Goal: Task Accomplishment & Management: Manage account settings

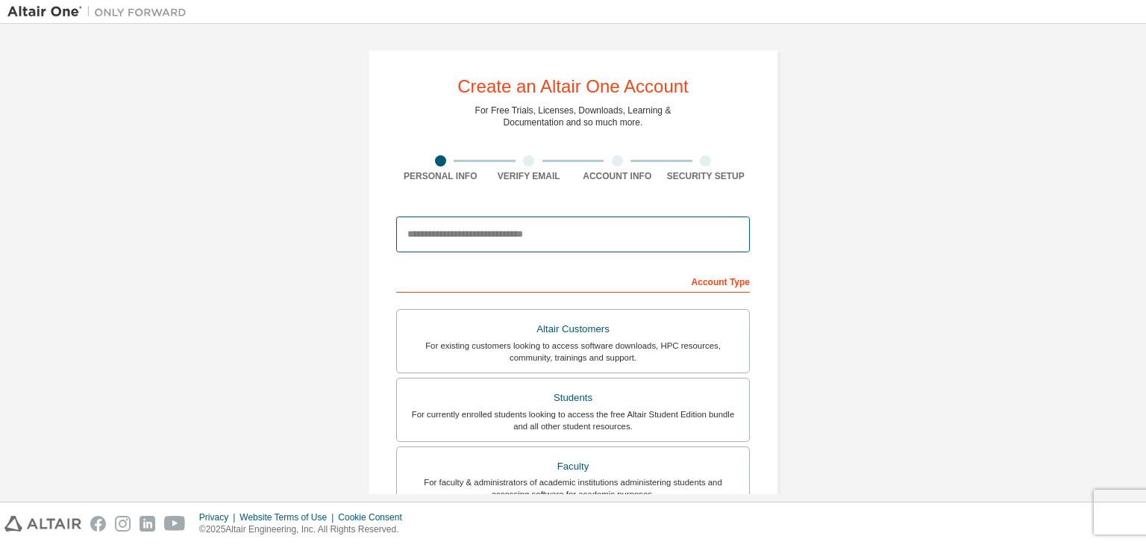
click at [461, 221] on input "email" at bounding box center [573, 234] width 354 height 36
type input "**********"
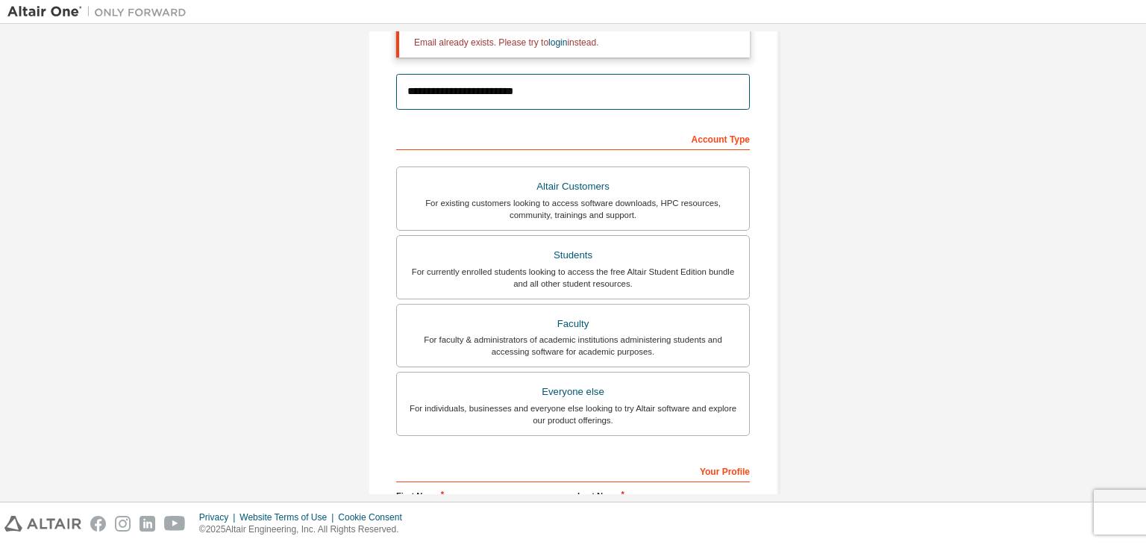
scroll to position [190, 0]
click at [555, 40] on link "login" at bounding box center [557, 42] width 19 height 10
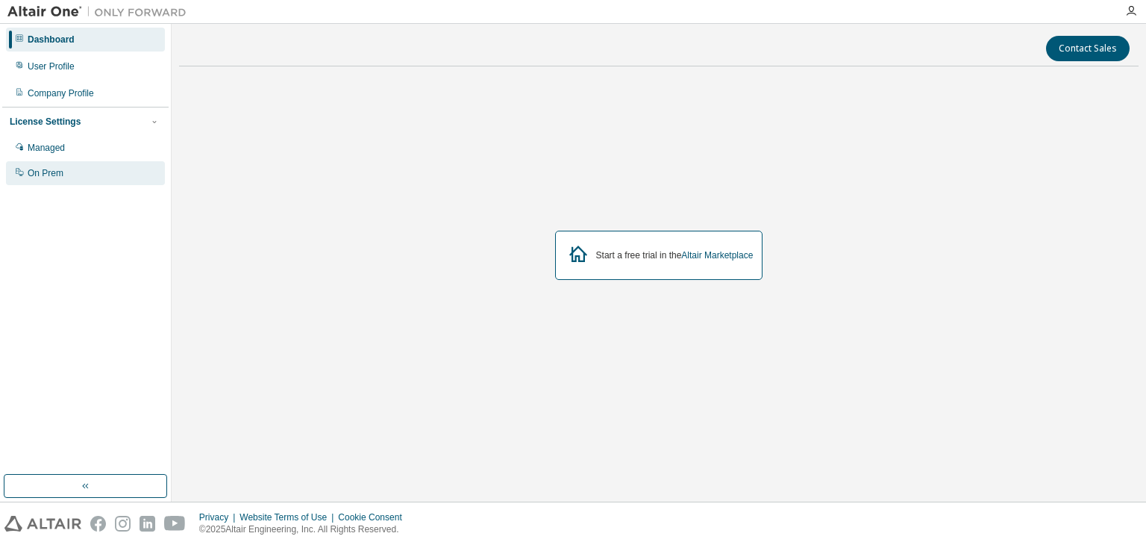
click at [81, 164] on div "On Prem" at bounding box center [85, 173] width 159 height 24
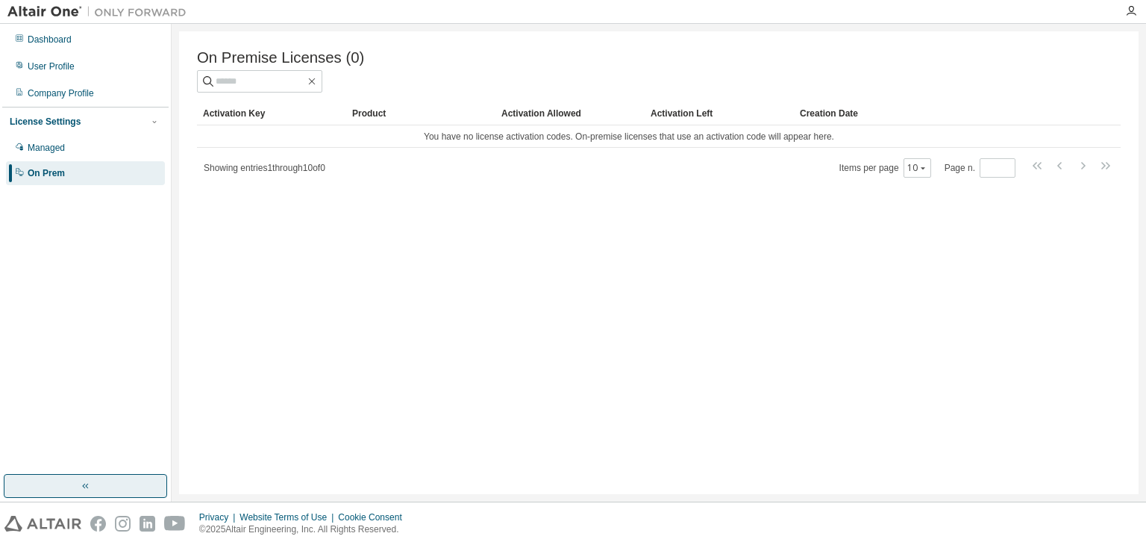
click at [96, 485] on button "button" at bounding box center [85, 486] width 163 height 24
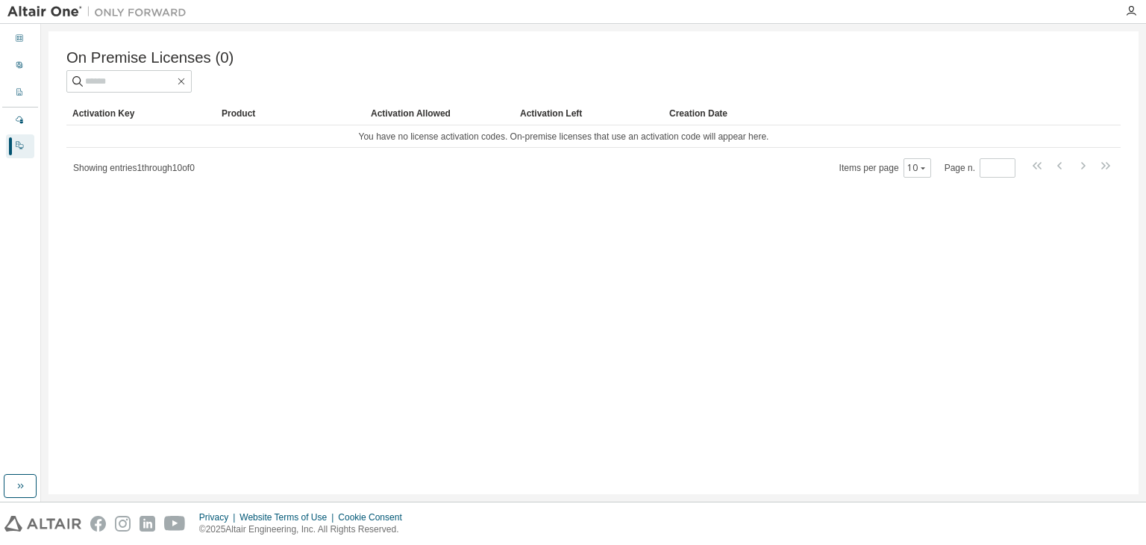
click at [1141, 16] on div at bounding box center [1131, 11] width 30 height 12
click at [1130, 7] on icon "button" at bounding box center [1131, 11] width 12 height 12
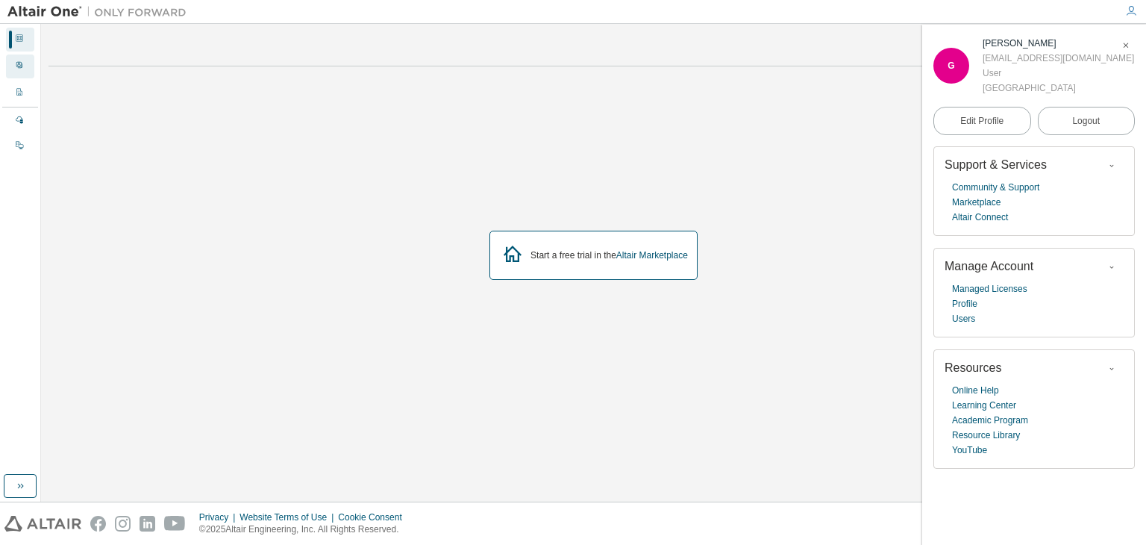
click at [28, 68] on div "User Profile" at bounding box center [20, 66] width 28 height 24
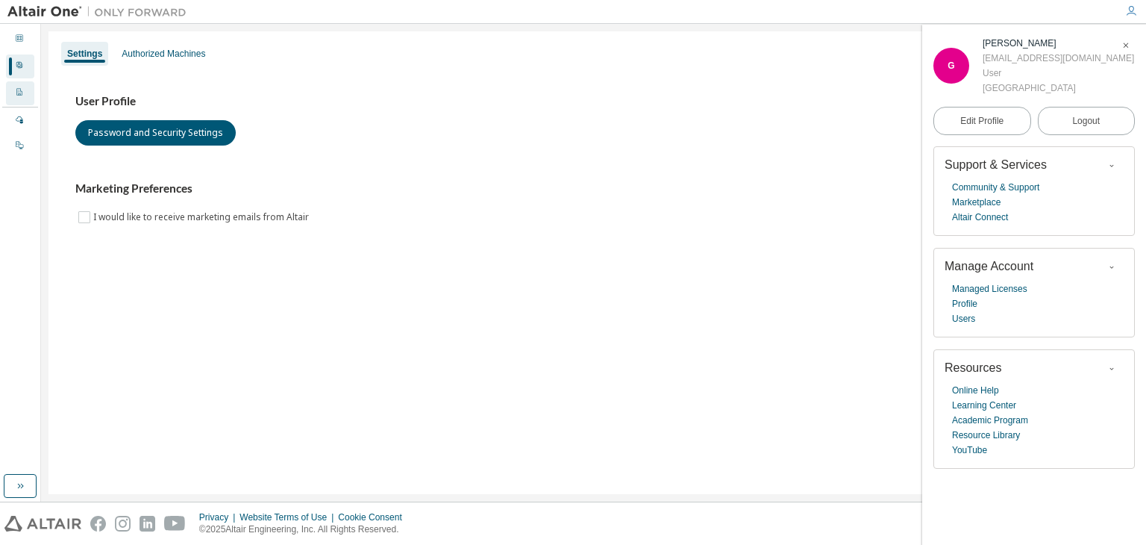
click at [21, 96] on icon at bounding box center [19, 91] width 9 height 9
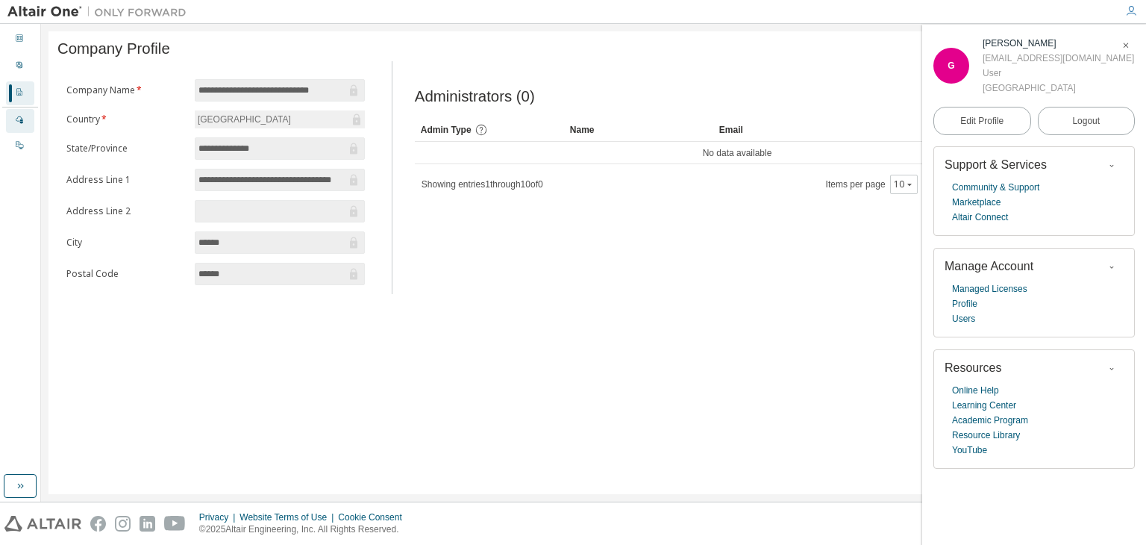
click at [21, 123] on icon at bounding box center [19, 119] width 7 height 7
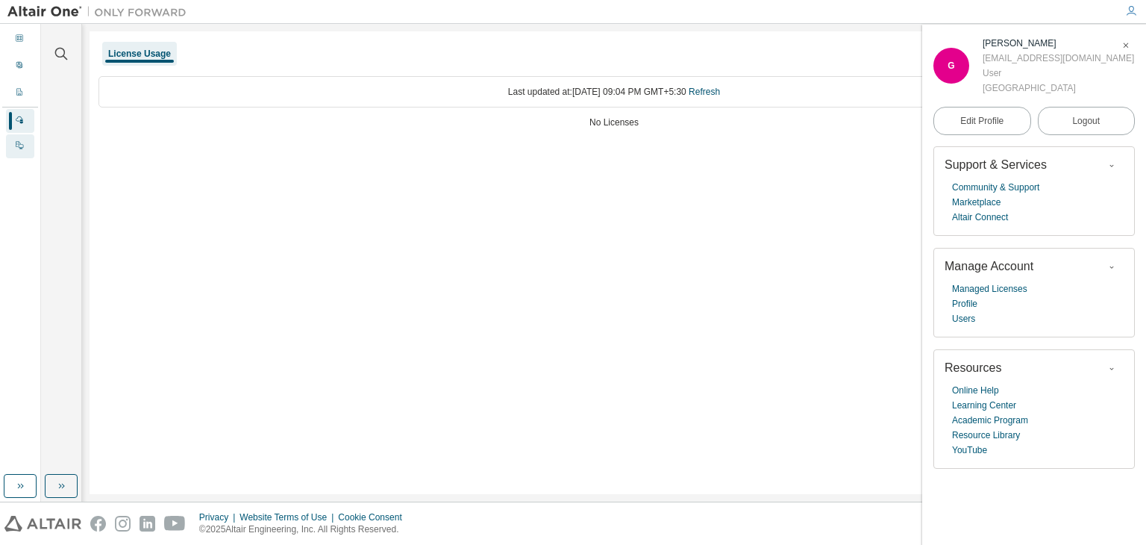
click at [15, 140] on div at bounding box center [19, 146] width 9 height 12
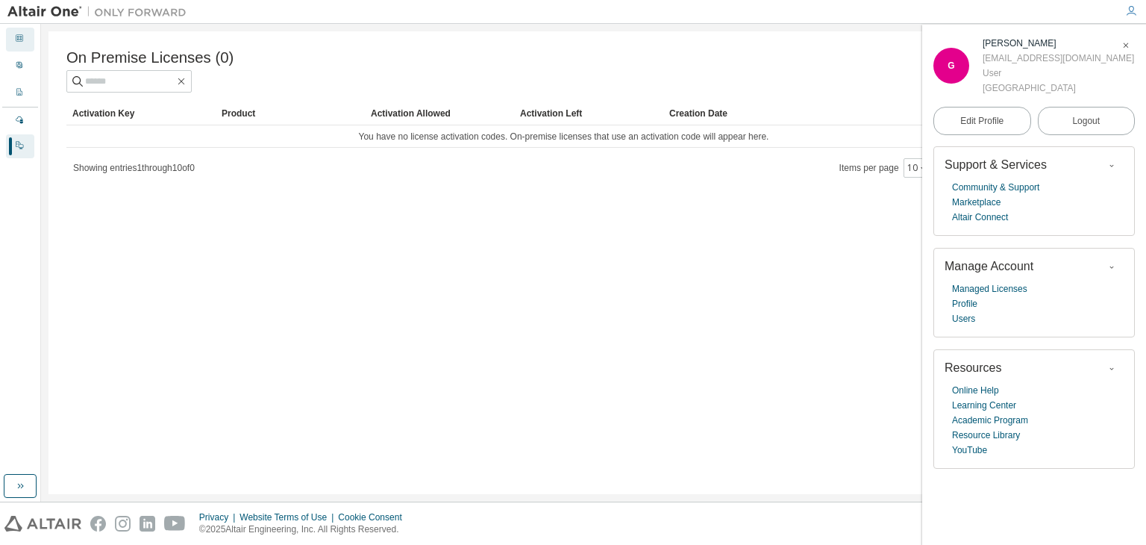
click at [23, 43] on icon at bounding box center [19, 38] width 9 height 9
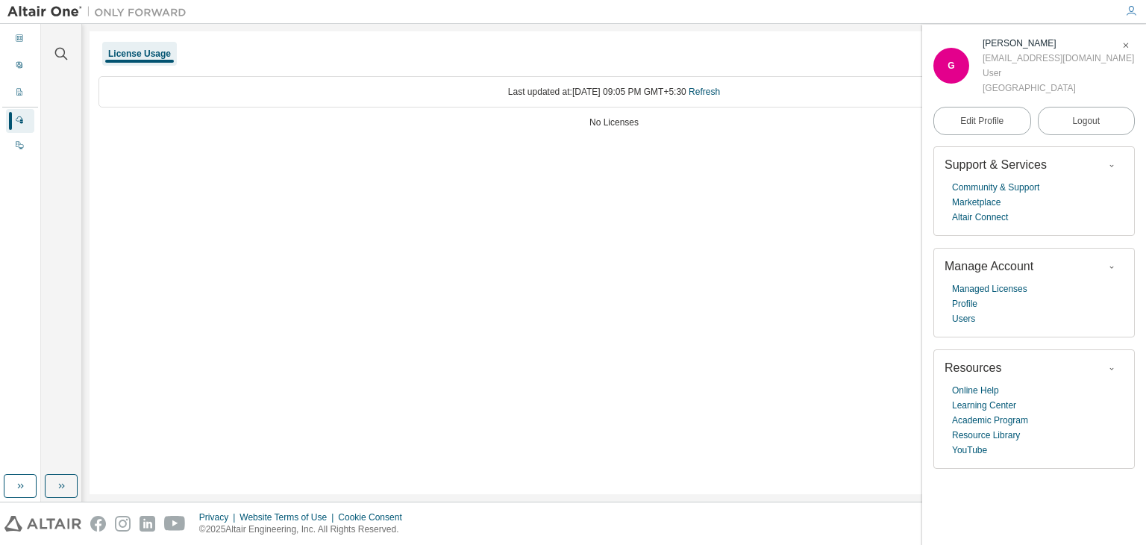
click at [298, 161] on div "License Usage Last updated at: Wed 2025-09-03 09:05 PM GMT+5:30 Refresh No Lice…" at bounding box center [614, 262] width 1049 height 463
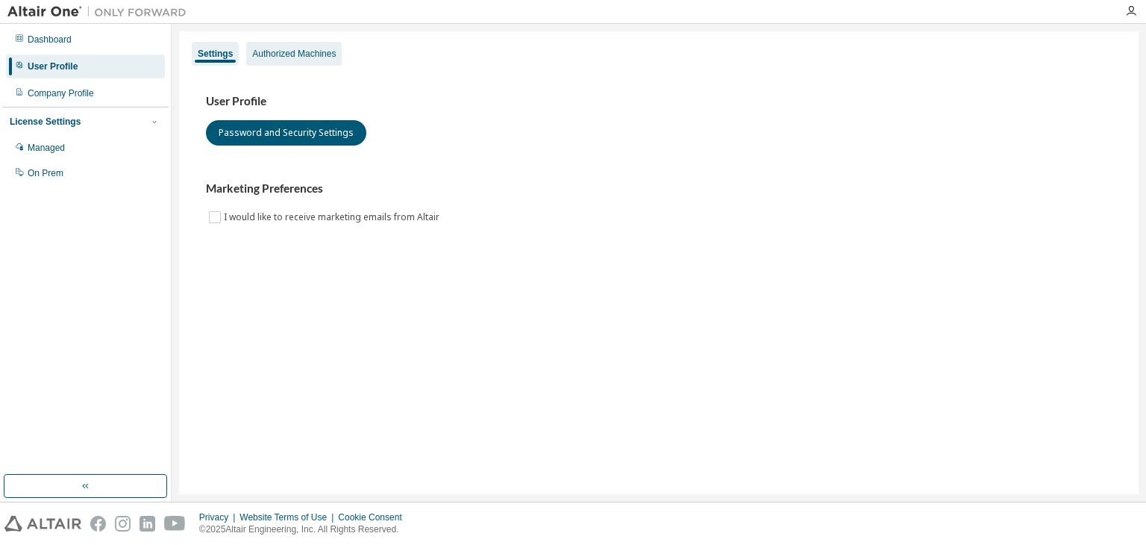
click at [311, 50] on div "Authorized Machines" at bounding box center [294, 54] width 84 height 12
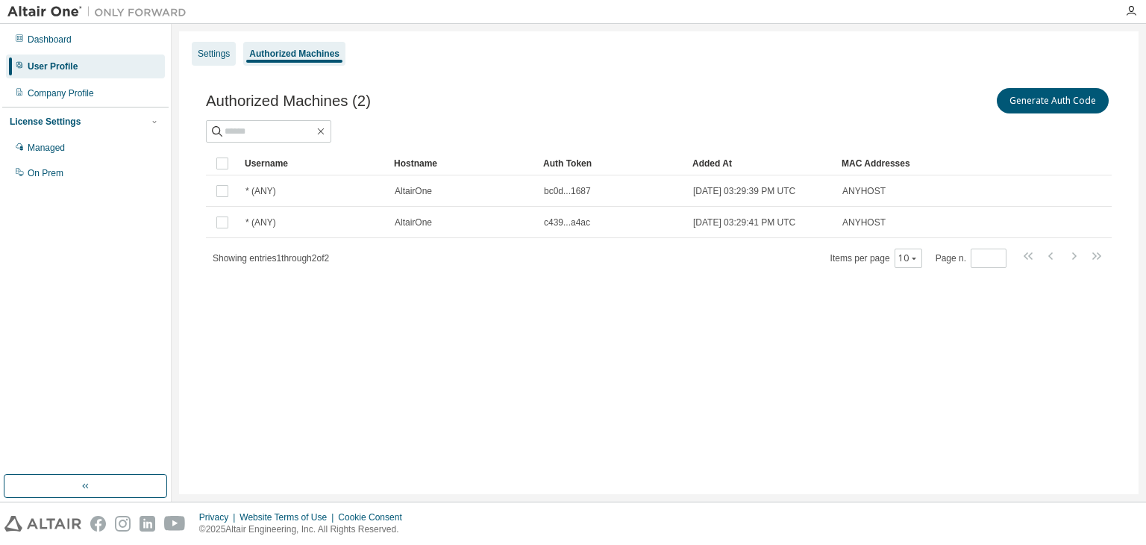
click at [230, 56] on div "Settings" at bounding box center [214, 54] width 44 height 24
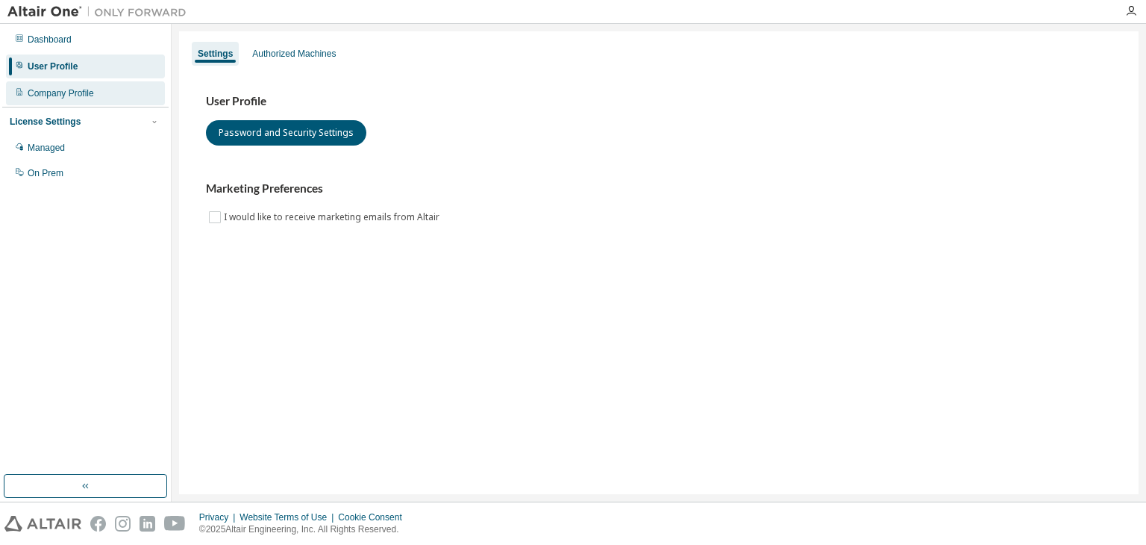
click at [122, 97] on div "Company Profile" at bounding box center [85, 93] width 159 height 24
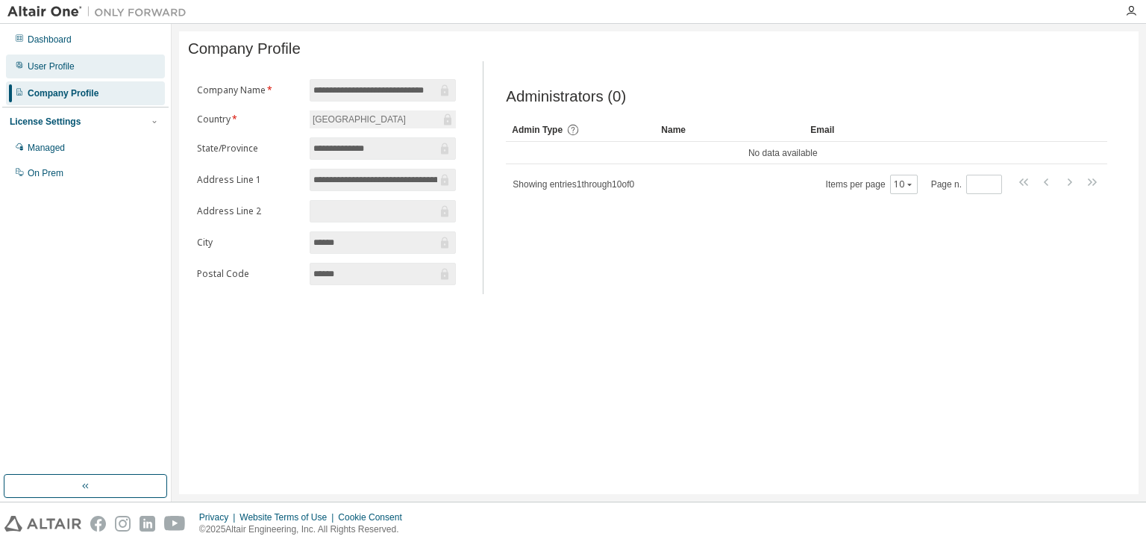
click at [63, 60] on div "User Profile" at bounding box center [51, 66] width 47 height 12
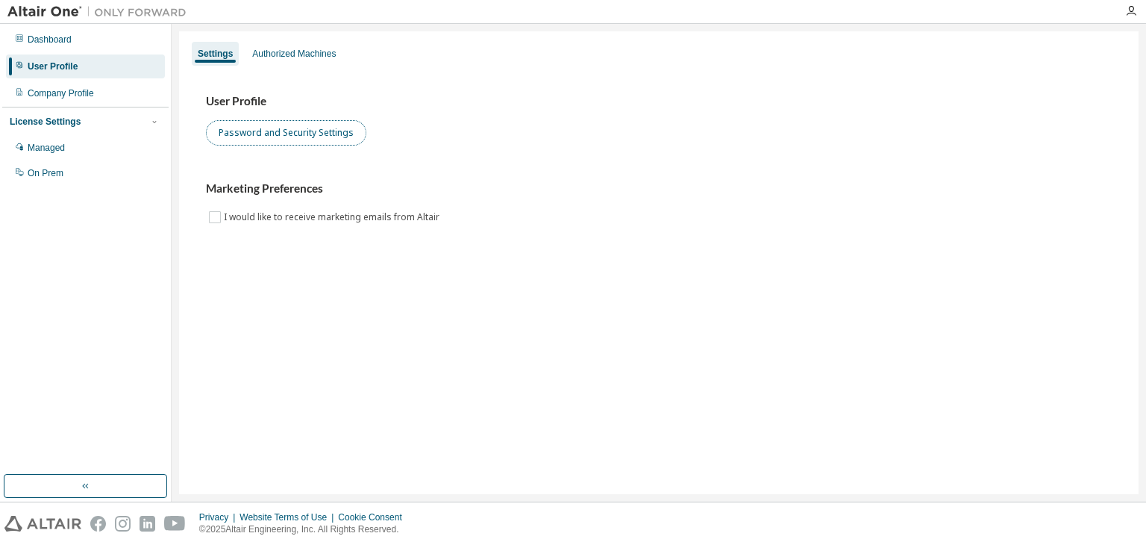
click at [310, 143] on button "Password and Security Settings" at bounding box center [286, 132] width 160 height 25
